Goal: Task Accomplishment & Management: Manage account settings

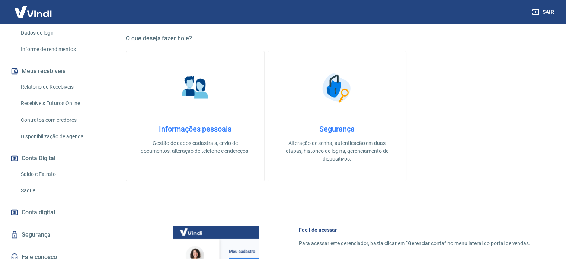
scroll to position [129, 0]
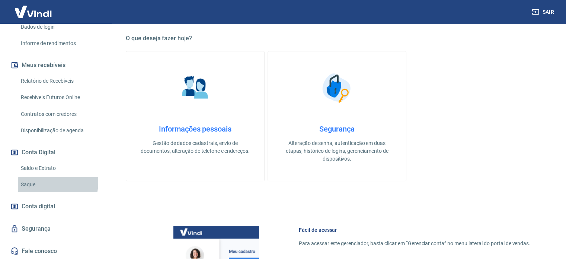
click at [34, 181] on link "Saque" at bounding box center [60, 184] width 84 height 15
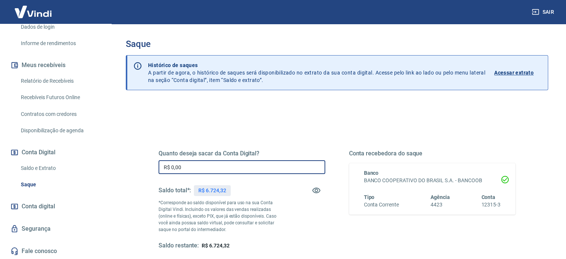
click at [230, 161] on input "R$ 0,00" at bounding box center [241, 167] width 167 height 14
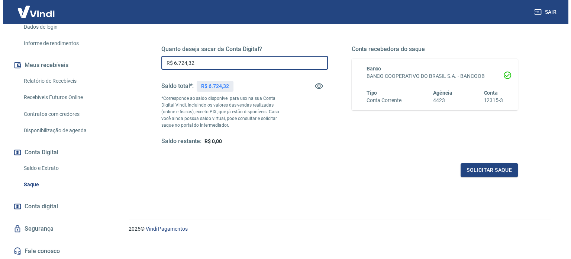
scroll to position [109, 0]
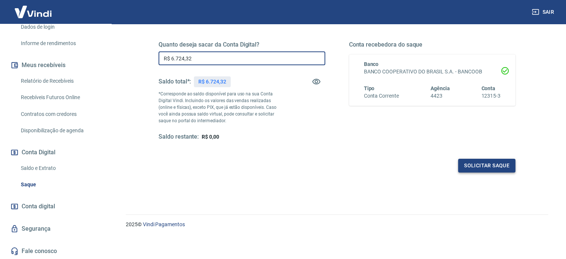
type input "R$ 6.724,32"
click at [470, 160] on button "Solicitar saque" at bounding box center [486, 165] width 57 height 14
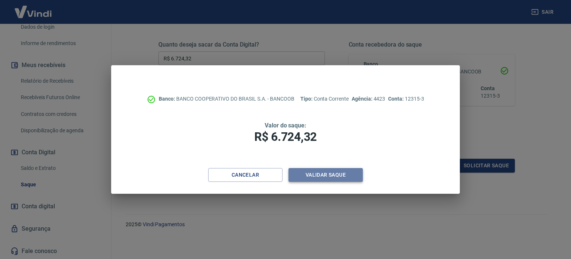
click at [336, 174] on button "Validar saque" at bounding box center [326, 175] width 74 height 14
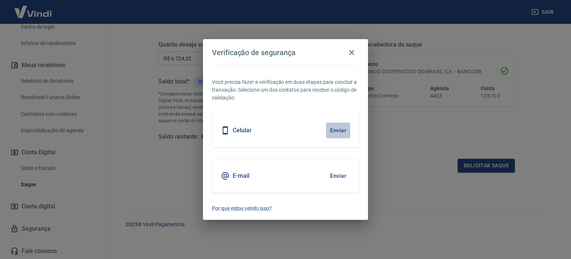
click at [336, 131] on button "Enviar" at bounding box center [338, 130] width 24 height 16
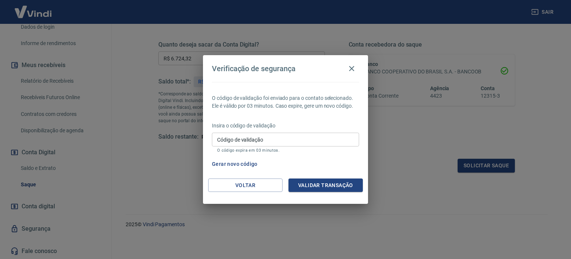
click at [324, 139] on input "Código de validação" at bounding box center [285, 139] width 147 height 14
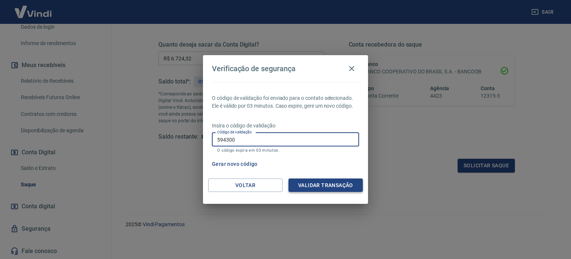
type input "594300"
click at [326, 186] on button "Validar transação" at bounding box center [326, 185] width 74 height 14
